Goal: Information Seeking & Learning: Understand process/instructions

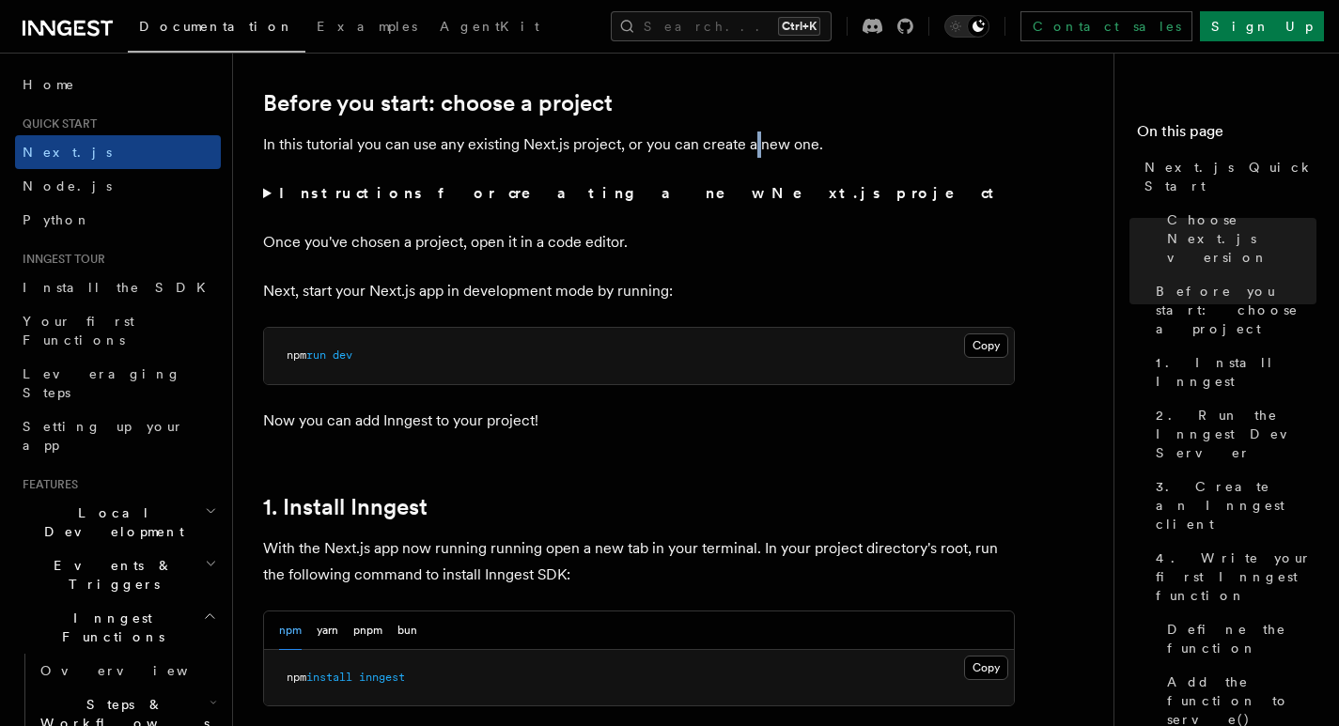
click at [753, 150] on p "In this tutorial you can use any existing Next.js project, or you can create a …" at bounding box center [639, 145] width 752 height 26
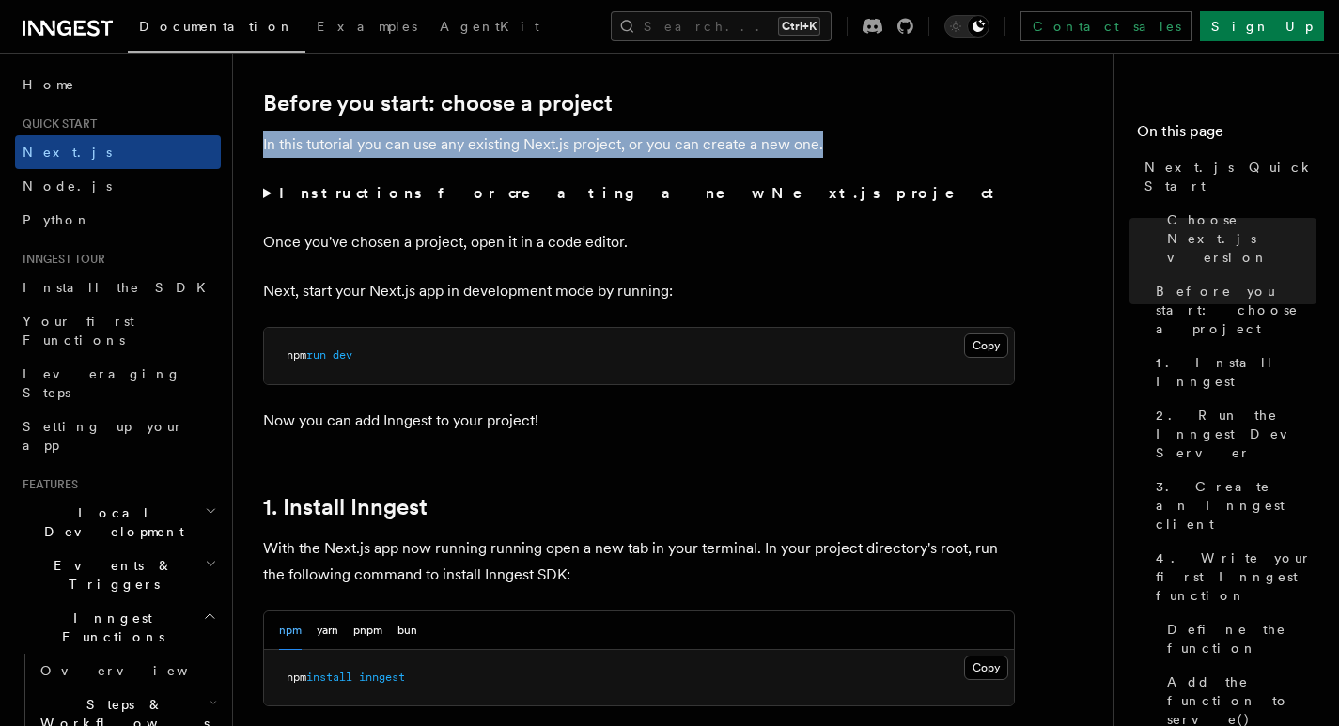
click at [753, 150] on p "In this tutorial you can use any existing Next.js project, or you can create a …" at bounding box center [639, 145] width 752 height 26
click at [666, 151] on p "In this tutorial you can use any existing Next.js project, or you can create a …" at bounding box center [639, 145] width 752 height 26
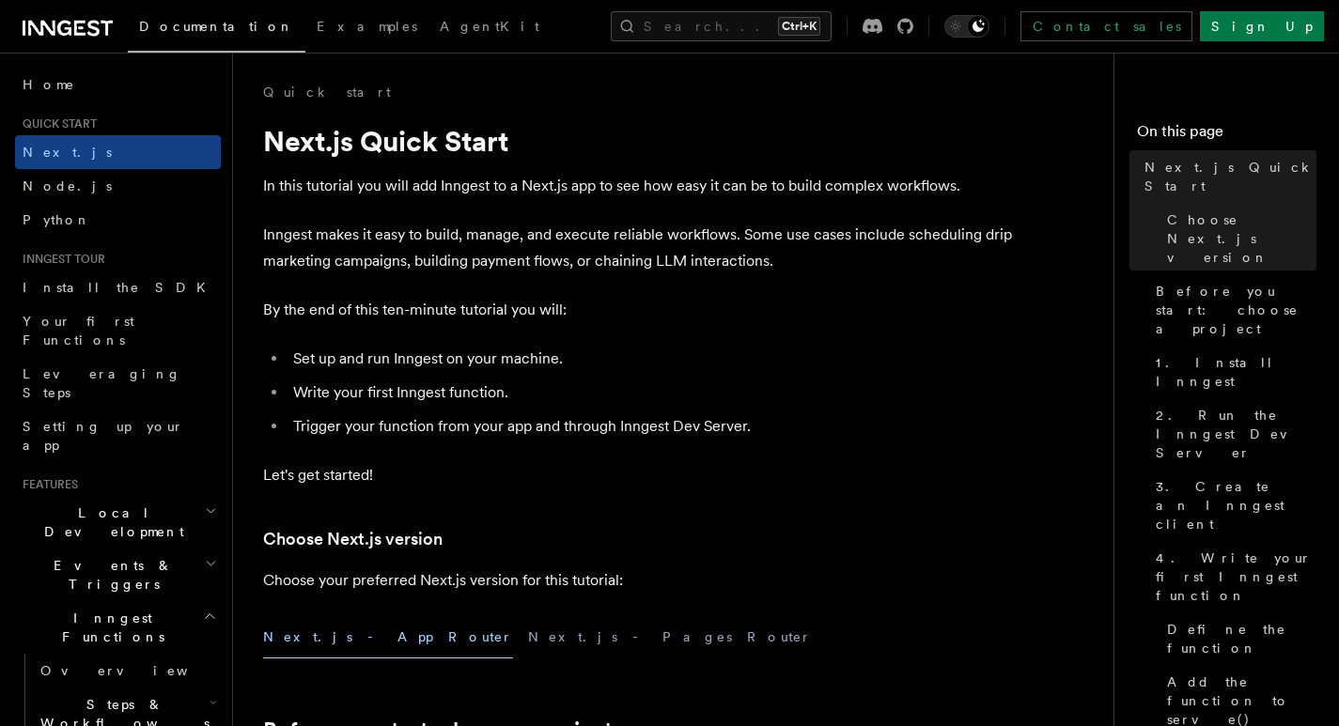
click at [559, 526] on h3 "Choose Next.js version" at bounding box center [639, 539] width 752 height 26
click at [657, 197] on p "In this tutorial you will add Inngest to a Next.js app to see how easy it can b…" at bounding box center [639, 186] width 752 height 26
click at [650, 182] on p "In this tutorial you will add Inngest to a Next.js app to see how easy it can b…" at bounding box center [639, 186] width 752 height 26
click at [735, 227] on p "Inngest makes it easy to build, manage, and execute reliable workflows. Some us…" at bounding box center [639, 248] width 752 height 53
click at [793, 153] on h1 "Next.js Quick Start" at bounding box center [639, 141] width 752 height 34
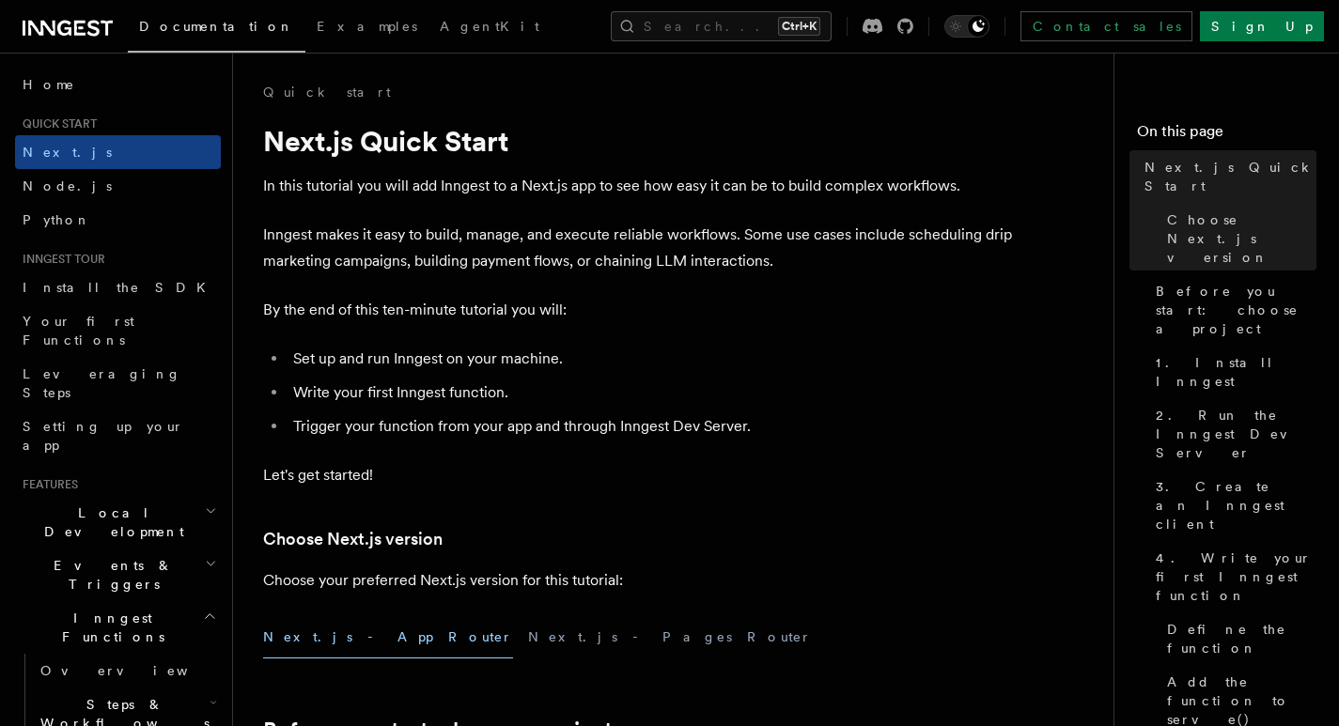
click at [598, 173] on p "In this tutorial you will add Inngest to a Next.js app to see how easy it can b…" at bounding box center [639, 186] width 752 height 26
click at [965, 31] on icon "Toggle dark mode" at bounding box center [955, 26] width 19 height 19
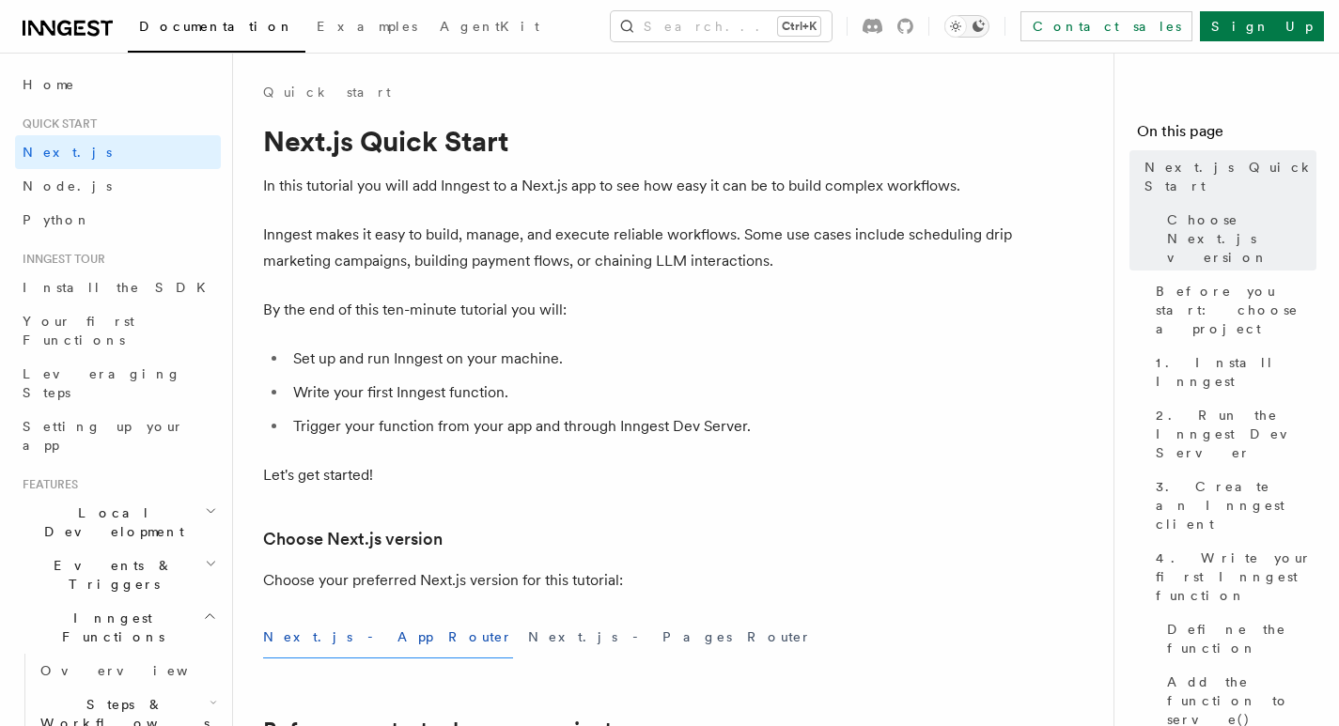
click at [965, 31] on icon "Toggle dark mode" at bounding box center [955, 26] width 19 height 19
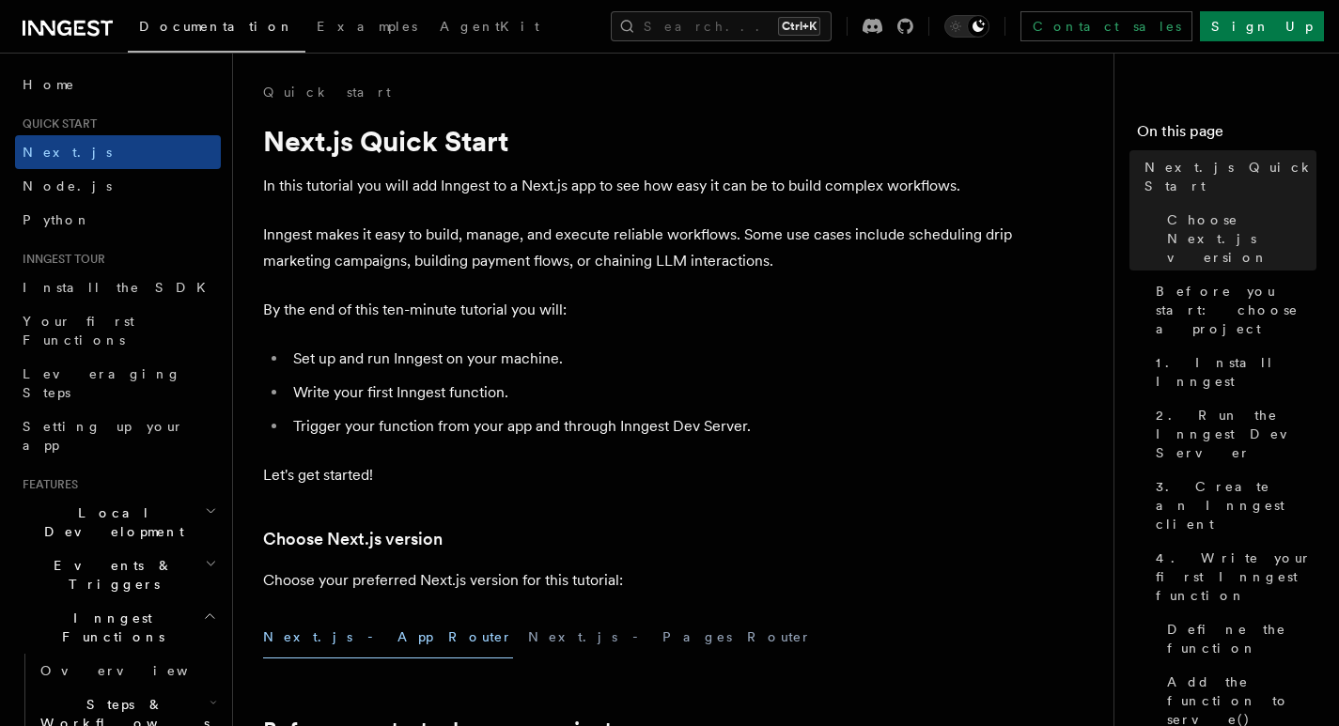
click at [864, 392] on li "Write your first Inngest function." at bounding box center [651, 393] width 727 height 26
click at [456, 233] on p "Inngest makes it easy to build, manage, and execute reliable workflows. Some us…" at bounding box center [639, 248] width 752 height 53
click at [485, 184] on p "In this tutorial you will add Inngest to a Next.js app to see how easy it can b…" at bounding box center [639, 186] width 752 height 26
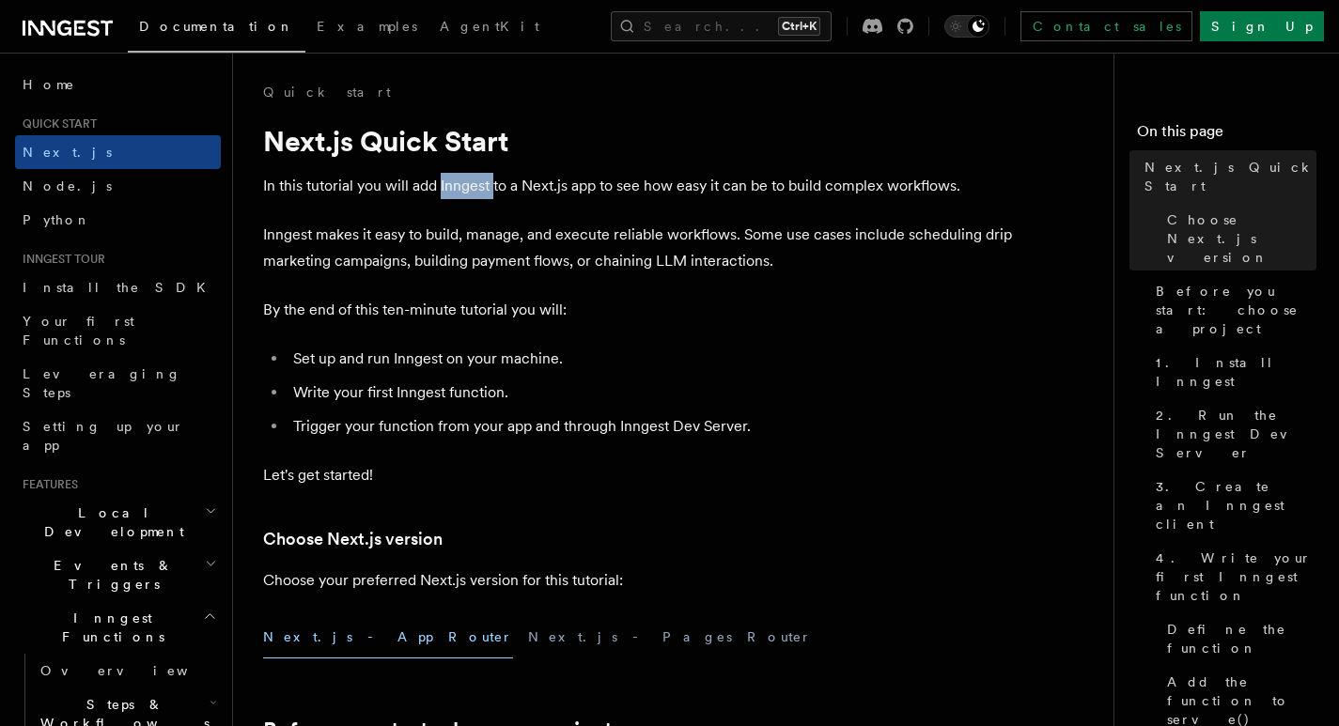
click at [485, 184] on p "In this tutorial you will add Inngest to a Next.js app to see how easy it can b…" at bounding box center [639, 186] width 752 height 26
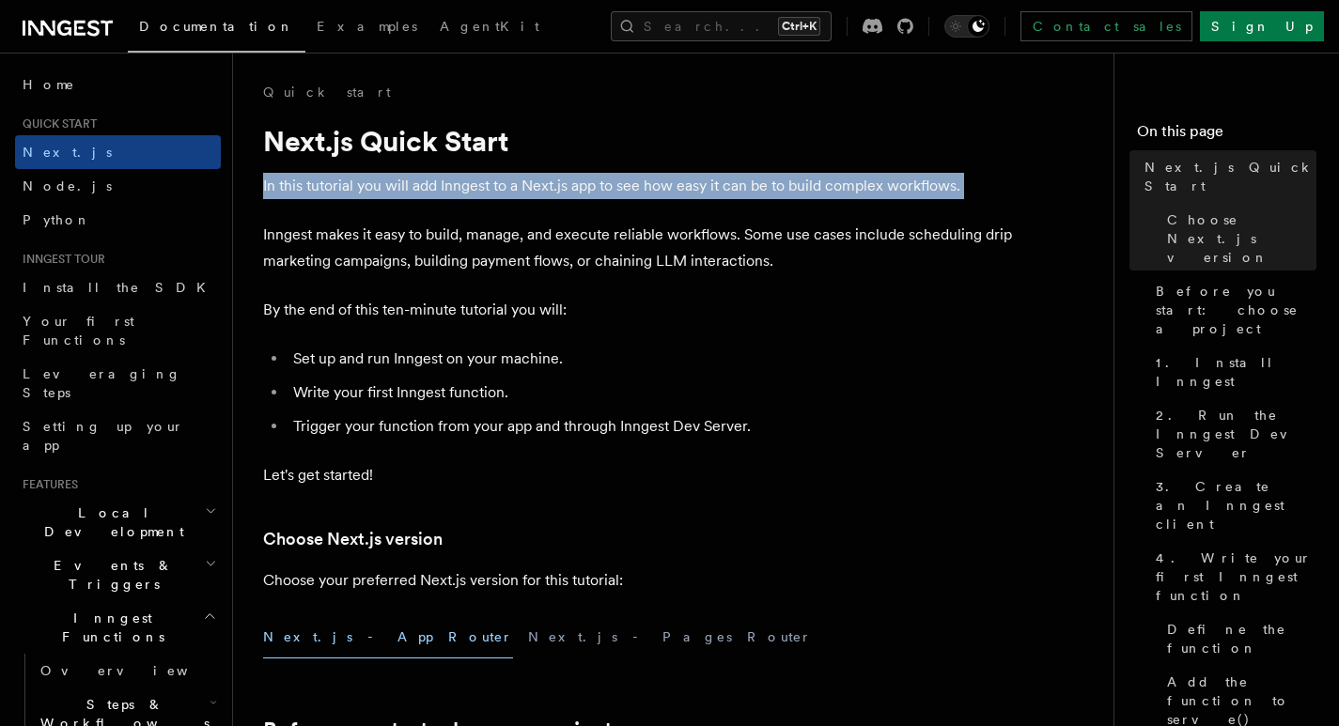
click at [485, 184] on p "In this tutorial you will add Inngest to a Next.js app to see how easy it can b…" at bounding box center [639, 186] width 752 height 26
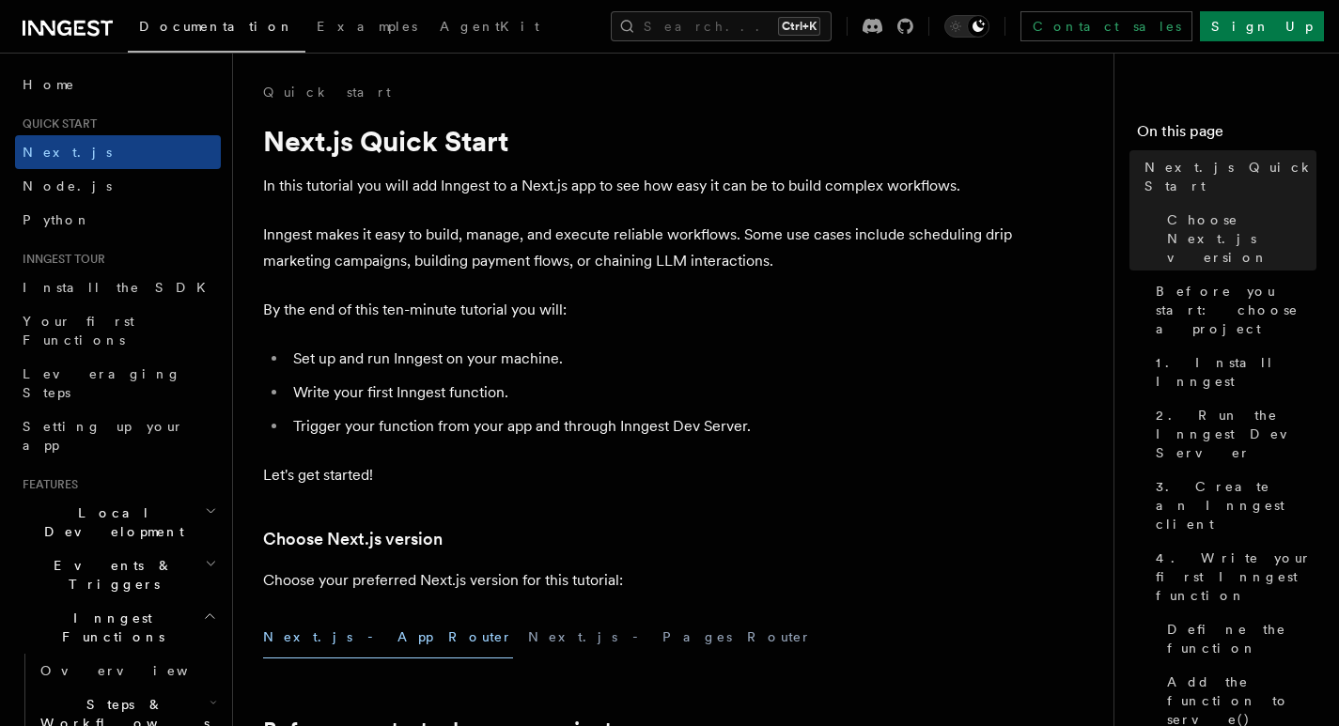
click at [542, 183] on p "In this tutorial you will add Inngest to a Next.js app to see how easy it can b…" at bounding box center [639, 186] width 752 height 26
click at [698, 187] on p "In this tutorial you will add Inngest to a Next.js app to see how easy it can b…" at bounding box center [639, 186] width 752 height 26
click at [696, 184] on p "In this tutorial you will add Inngest to a Next.js app to see how easy it can b…" at bounding box center [639, 186] width 752 height 26
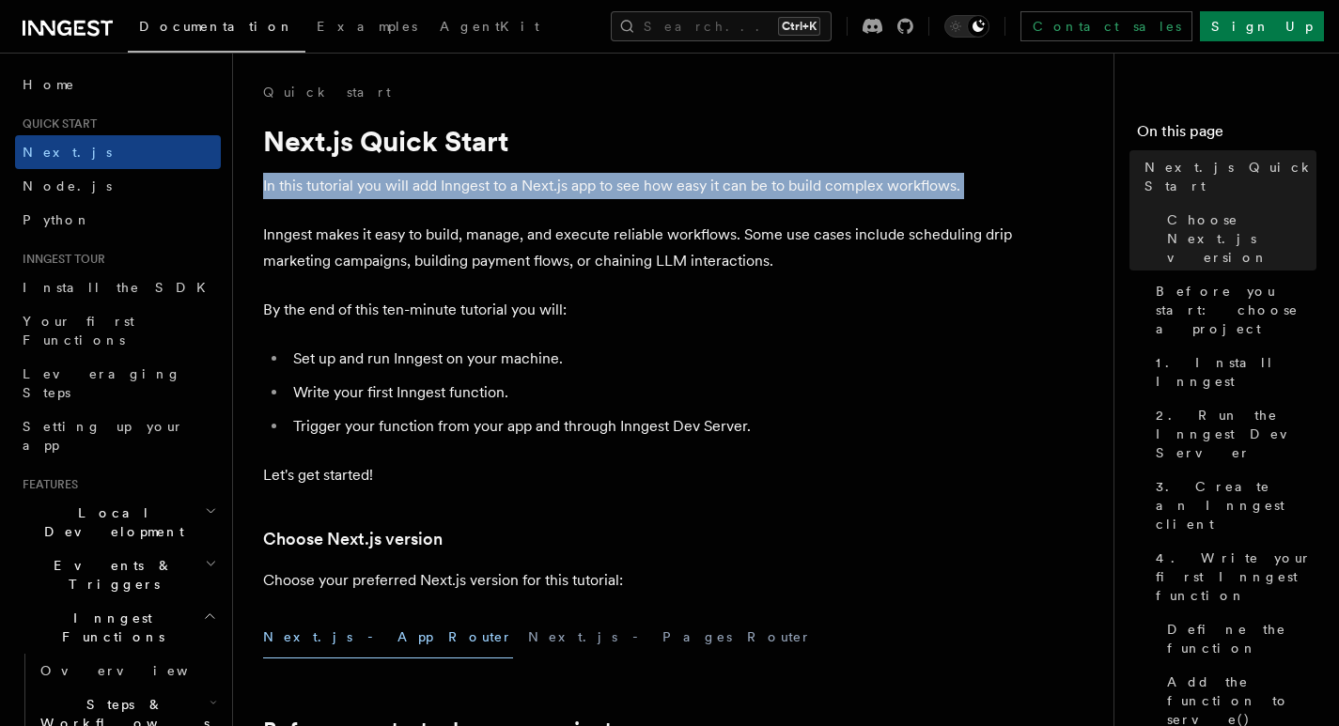
click at [696, 184] on p "In this tutorial you will add Inngest to a Next.js app to see how easy it can b…" at bounding box center [639, 186] width 752 height 26
click at [661, 193] on p "In this tutorial you will add Inngest to a Next.js app to see how easy it can b…" at bounding box center [639, 186] width 752 height 26
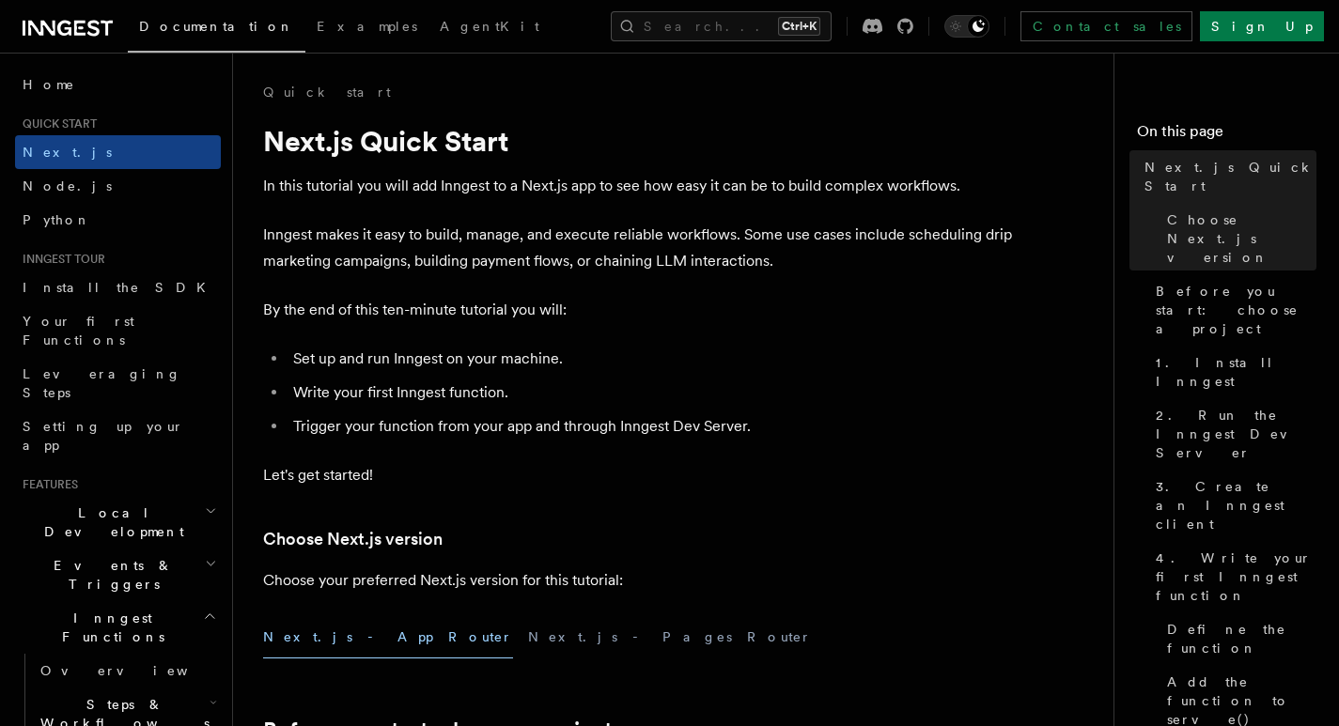
click at [772, 179] on p "In this tutorial you will add Inngest to a Next.js app to see how easy it can b…" at bounding box center [639, 186] width 752 height 26
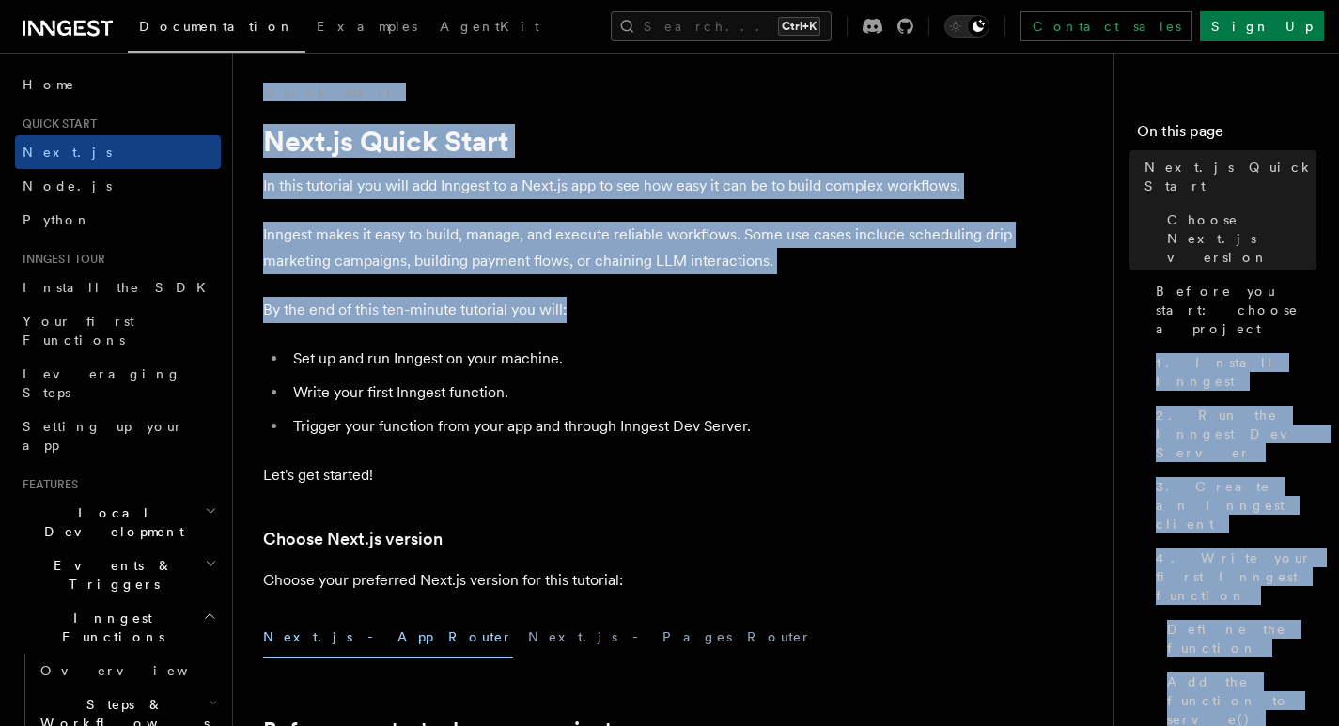
drag, startPoint x: 1115, startPoint y: 294, endPoint x: 1080, endPoint y: 295, distance: 34.8
